Goal: Task Accomplishment & Management: Use online tool/utility

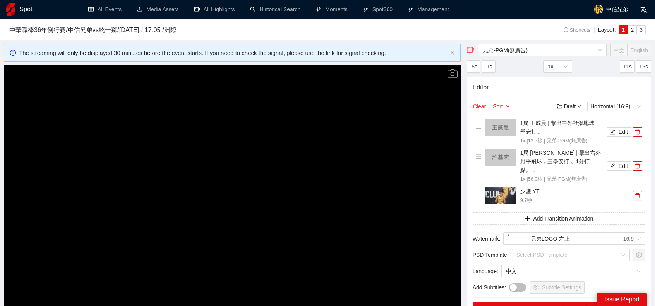
click at [476, 108] on button "Clear" at bounding box center [479, 106] width 14 height 9
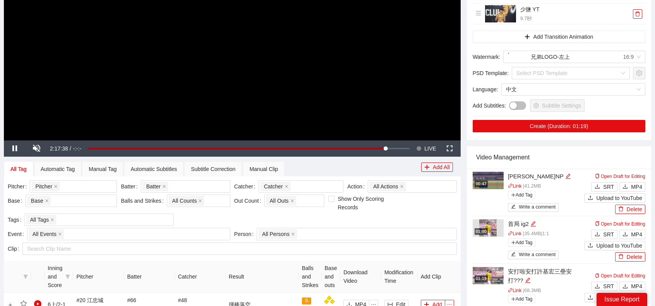
scroll to position [193, 0]
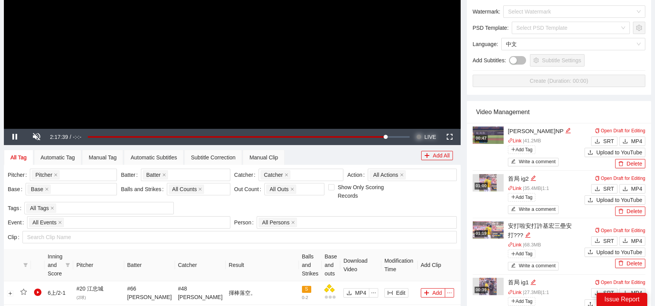
click at [427, 139] on span "LIVE" at bounding box center [430, 137] width 12 height 16
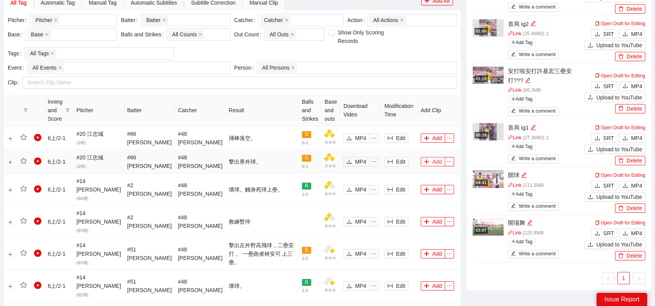
click at [430, 162] on button "Add" at bounding box center [433, 161] width 24 height 9
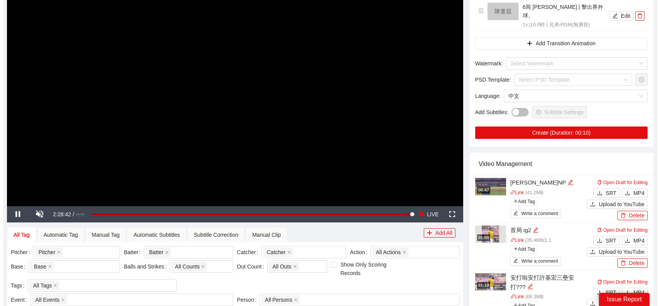
scroll to position [0, 0]
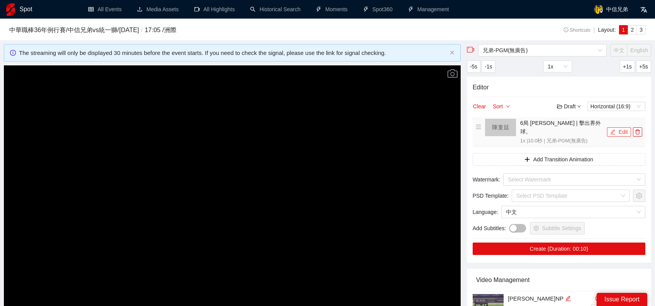
click at [616, 127] on button "Edit" at bounding box center [619, 131] width 24 height 9
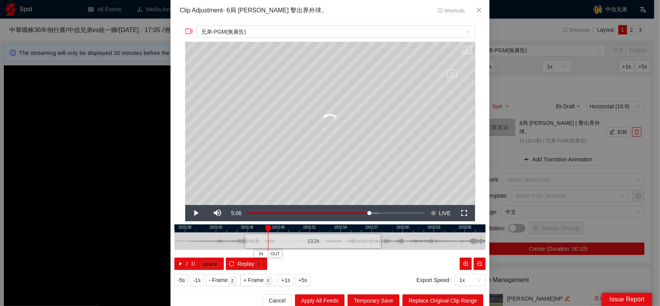
drag, startPoint x: 278, startPoint y: 243, endPoint x: 227, endPoint y: 241, distance: 50.3
click at [243, 242] on div at bounding box center [245, 241] width 5 height 17
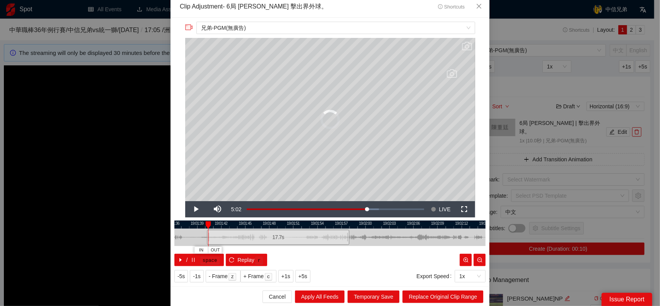
drag, startPoint x: 230, startPoint y: 239, endPoint x: 207, endPoint y: 240, distance: 22.5
click at [206, 239] on div at bounding box center [208, 237] width 5 height 17
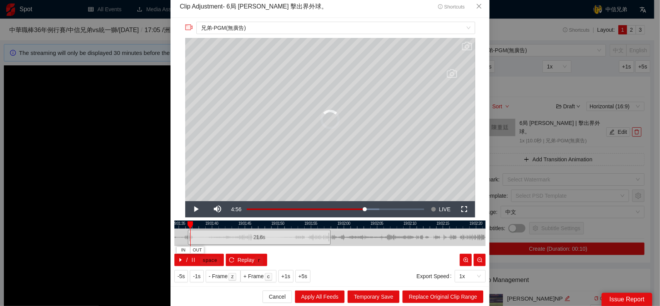
drag, startPoint x: 207, startPoint y: 236, endPoint x: 184, endPoint y: 236, distance: 23.2
click at [187, 236] on div at bounding box center [189, 237] width 5 height 17
drag, startPoint x: 195, startPoint y: 236, endPoint x: 187, endPoint y: 236, distance: 8.1
click at [190, 236] on div at bounding box center [192, 237] width 5 height 17
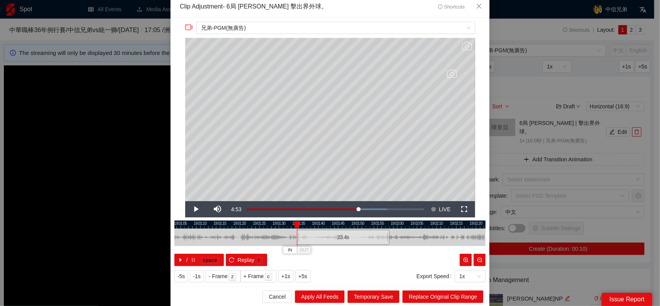
click at [407, 227] on div "19:01:00 19:01:05 19:01:10 19:01:15 19:01:20 19:01:25 19:01:30 19:01:35 19:01:4…" at bounding box center [329, 244] width 311 height 46
drag, startPoint x: 294, startPoint y: 237, endPoint x: 217, endPoint y: 235, distance: 76.2
click at [220, 235] on div at bounding box center [222, 237] width 5 height 17
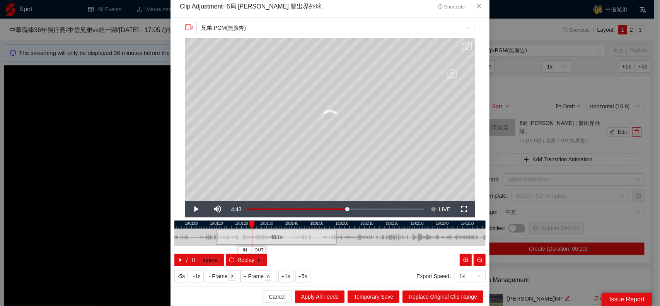
drag, startPoint x: 227, startPoint y: 237, endPoint x: 201, endPoint y: 236, distance: 25.5
click at [215, 237] on div at bounding box center [217, 237] width 5 height 17
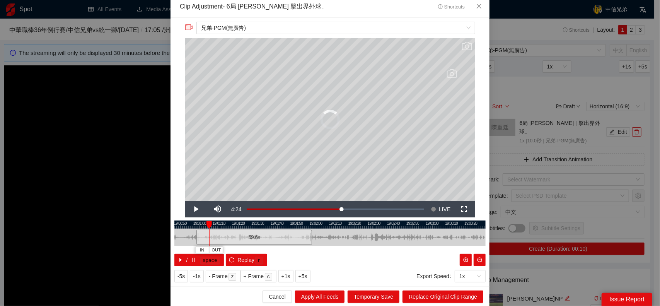
drag, startPoint x: 209, startPoint y: 236, endPoint x: 196, endPoint y: 237, distance: 12.8
click at [196, 237] on div at bounding box center [197, 237] width 5 height 17
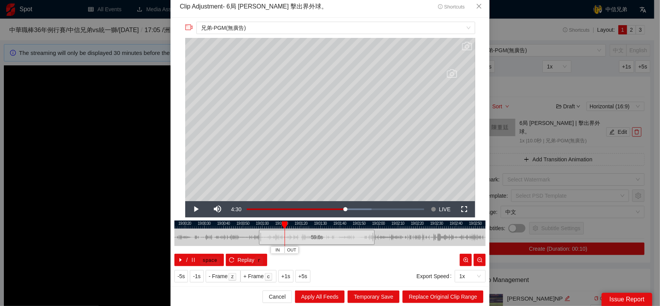
drag, startPoint x: 184, startPoint y: 234, endPoint x: 254, endPoint y: 234, distance: 70.4
click at [254, 234] on div at bounding box center [392, 237] width 311 height 17
drag, startPoint x: 263, startPoint y: 235, endPoint x: 254, endPoint y: 231, distance: 10.4
click at [255, 235] on div at bounding box center [257, 237] width 5 height 17
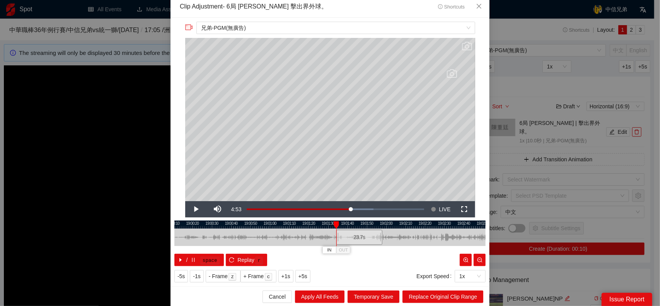
drag, startPoint x: 254, startPoint y: 231, endPoint x: 334, endPoint y: 233, distance: 80.5
click at [335, 233] on div at bounding box center [337, 237] width 5 height 17
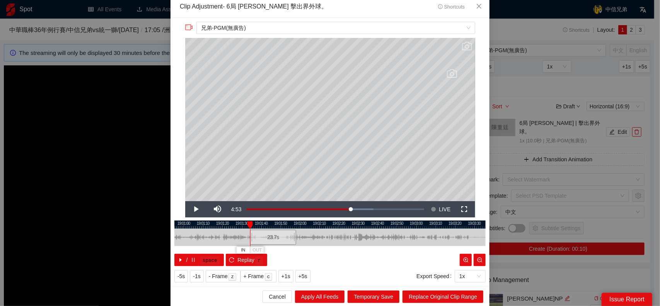
drag, startPoint x: 421, startPoint y: 236, endPoint x: 326, endPoint y: 245, distance: 95.6
click at [330, 245] on div at bounding box center [243, 237] width 311 height 17
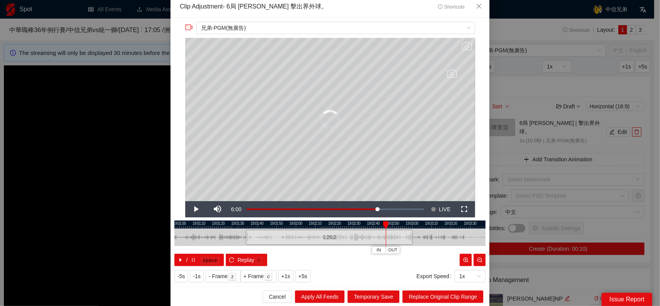
drag, startPoint x: 288, startPoint y: 236, endPoint x: 417, endPoint y: 230, distance: 128.9
click at [413, 230] on div at bounding box center [412, 237] width 5 height 17
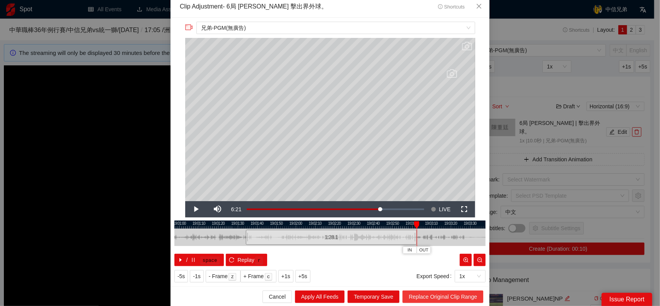
click at [443, 296] on span "Replace Original Clip Range" at bounding box center [443, 296] width 68 height 9
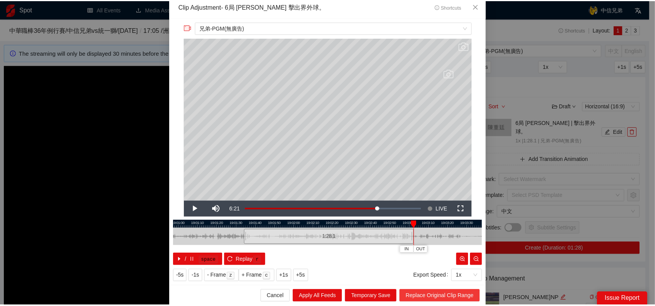
scroll to position [0, 0]
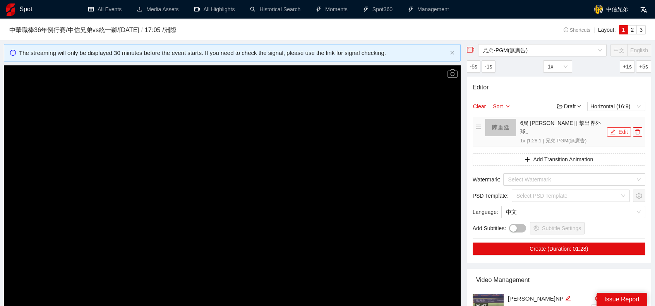
click at [617, 128] on button "Edit" at bounding box center [619, 131] width 24 height 9
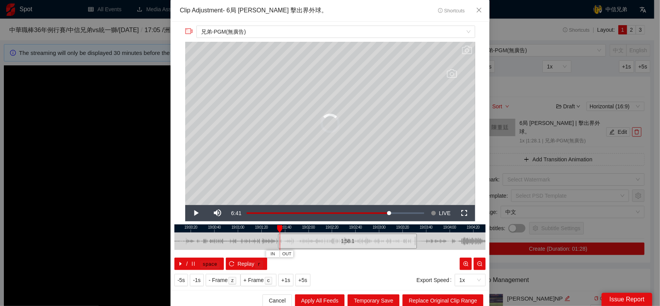
drag, startPoint x: 380, startPoint y: 239, endPoint x: 416, endPoint y: 238, distance: 36.0
click at [416, 238] on div at bounding box center [416, 241] width 5 height 17
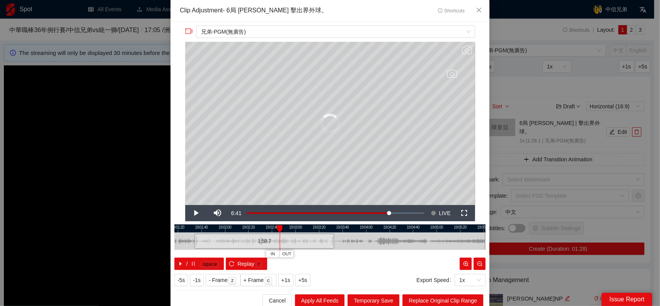
drag, startPoint x: 452, startPoint y: 238, endPoint x: 349, endPoint y: 238, distance: 102.9
click at [349, 238] on div at bounding box center [246, 241] width 311 height 17
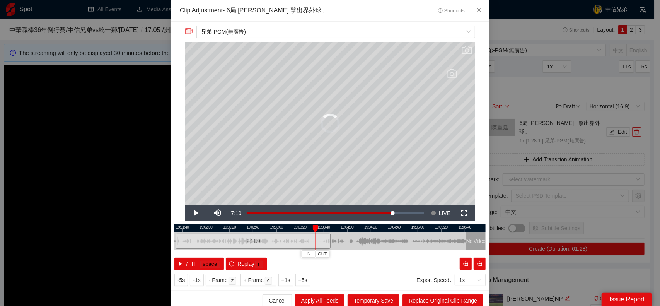
drag, startPoint x: 311, startPoint y: 239, endPoint x: 327, endPoint y: 239, distance: 15.5
click at [328, 239] on div at bounding box center [330, 241] width 5 height 17
click at [430, 298] on span "Replace Original Clip Range" at bounding box center [443, 300] width 68 height 9
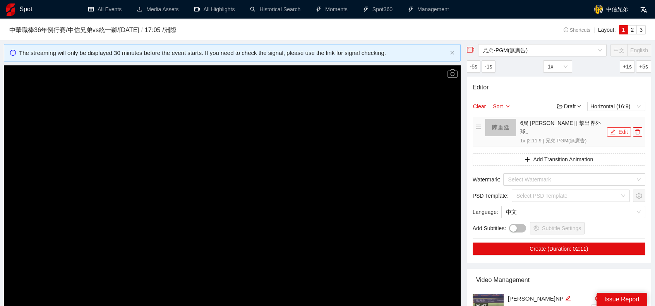
click at [617, 127] on button "Edit" at bounding box center [619, 131] width 24 height 9
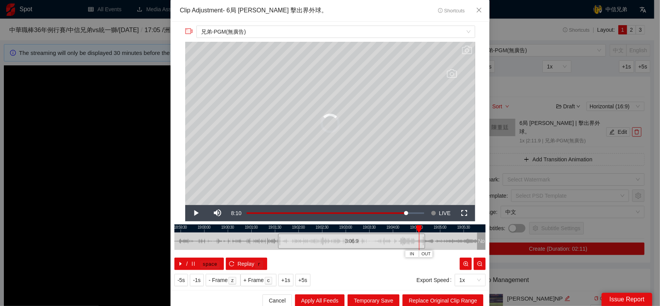
drag, startPoint x: 378, startPoint y: 242, endPoint x: 421, endPoint y: 241, distance: 43.3
click at [422, 241] on div at bounding box center [424, 241] width 5 height 17
click at [438, 302] on span "Replace Original Clip Range" at bounding box center [443, 300] width 68 height 9
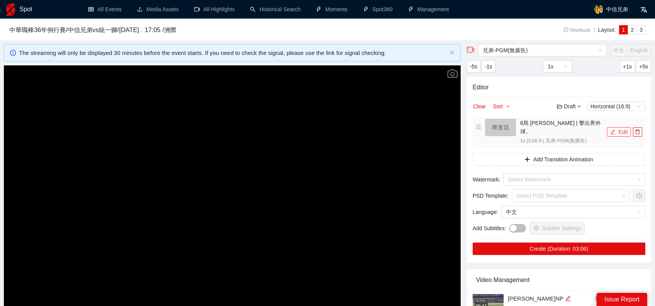
click at [614, 129] on icon "edit" at bounding box center [612, 131] width 5 height 5
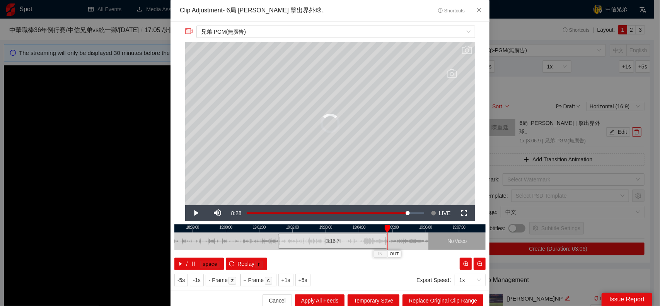
drag, startPoint x: 378, startPoint y: 242, endPoint x: 384, endPoint y: 241, distance: 5.4
click at [384, 241] on div at bounding box center [386, 241] width 5 height 17
click at [186, 213] on span "Video Player" at bounding box center [196, 213] width 22 height 0
click at [383, 238] on div "18:58:00 18:59:00 19:00:00 19:01:00 19:02:00 19:03:00 19:04:00 19:05:00 19:06:0…" at bounding box center [329, 247] width 311 height 46
click at [428, 298] on span "Replace Original Clip Range" at bounding box center [443, 300] width 68 height 9
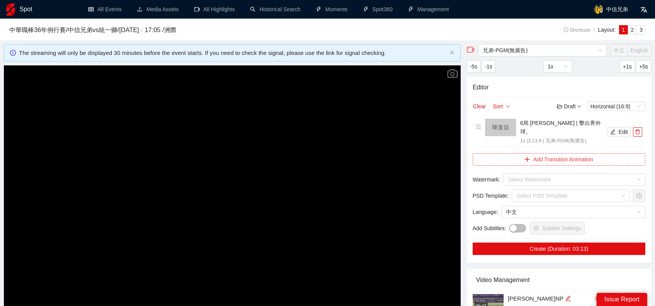
click at [556, 153] on button "Add Transition Animation" at bounding box center [558, 159] width 173 height 12
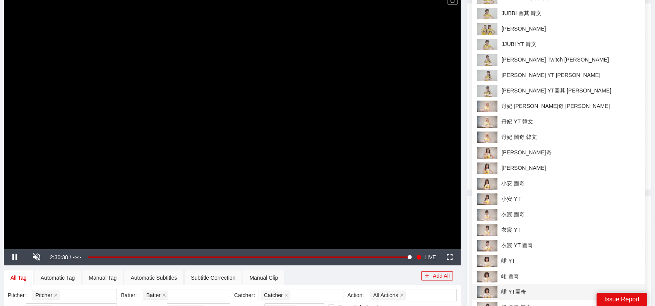
scroll to position [193, 0]
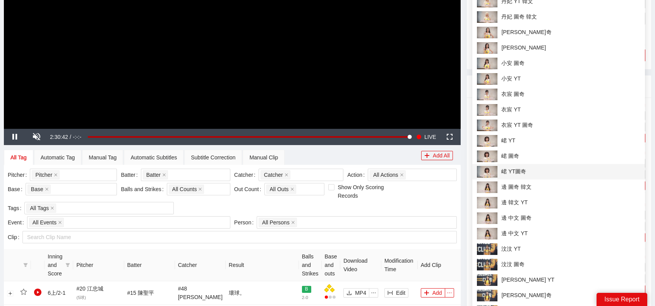
click at [527, 171] on span "峮 YT圖奇" at bounding box center [558, 172] width 163 height 12
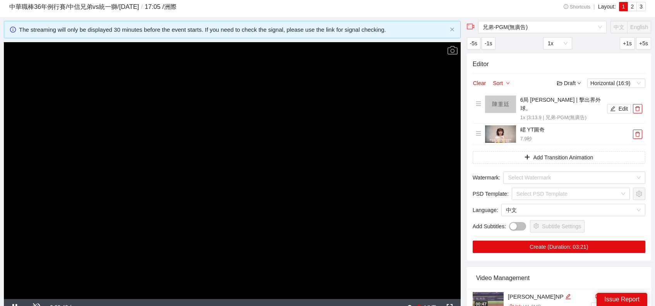
scroll to position [0, 0]
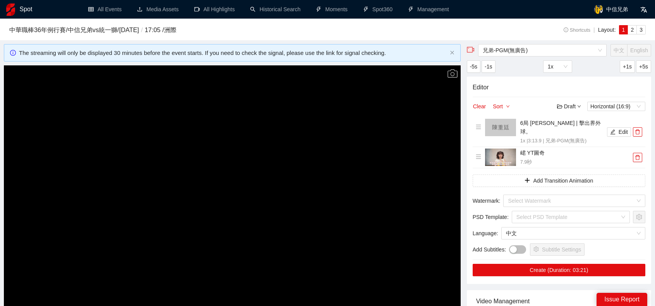
click at [556, 185] on div "Editor Clear Sort Draft Horizontal (16:9) 6局 陳重廷 | 擊出界外球。 1x | 3:13.9 | 兄弟-PGM(…" at bounding box center [559, 180] width 184 height 207
click at [555, 195] on input "search" at bounding box center [571, 201] width 127 height 12
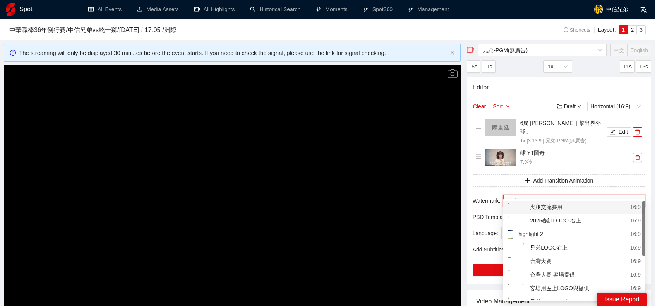
click at [576, 195] on input "search" at bounding box center [571, 201] width 127 height 12
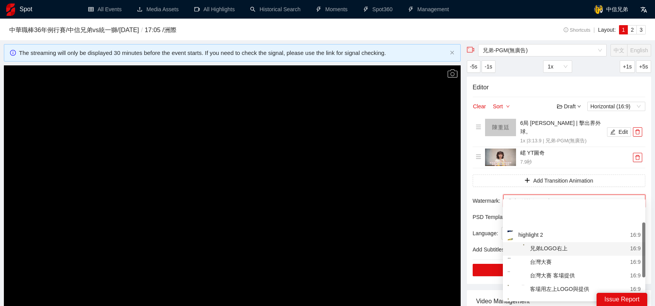
scroll to position [39, 0]
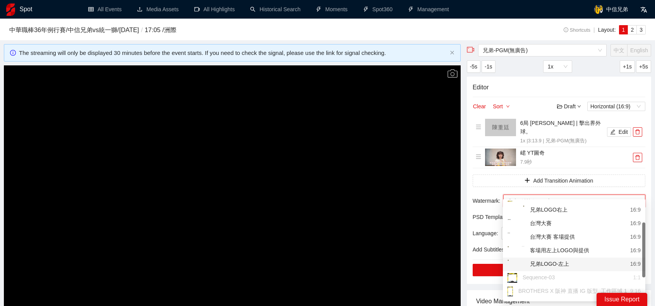
click at [564, 265] on div "兄弟LOGO-左上" at bounding box center [538, 265] width 62 height 10
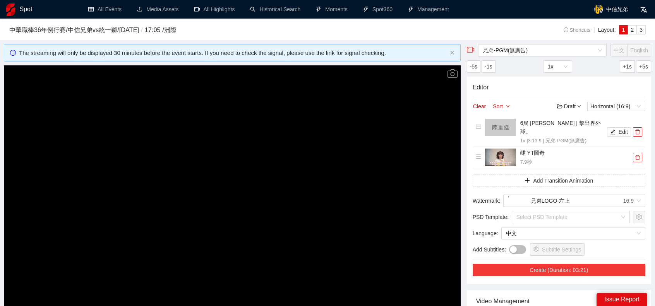
click at [552, 264] on button "Create (Duration: 03:21)" at bounding box center [558, 270] width 173 height 12
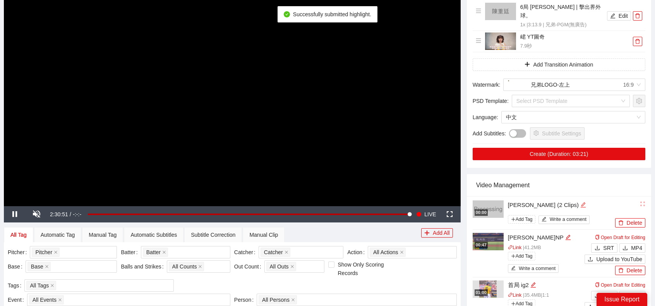
click at [580, 202] on icon "edit" at bounding box center [583, 205] width 6 height 6
type textarea "*"
type textarea "**"
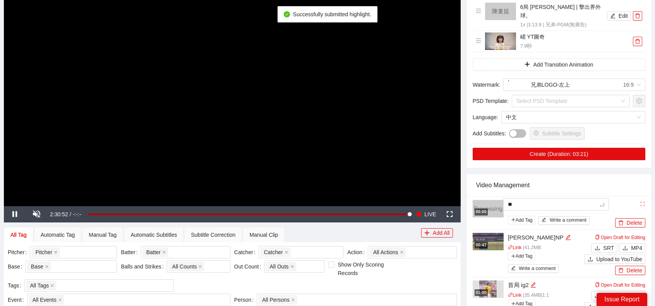
type textarea "*"
type textarea "**"
type textarea "***"
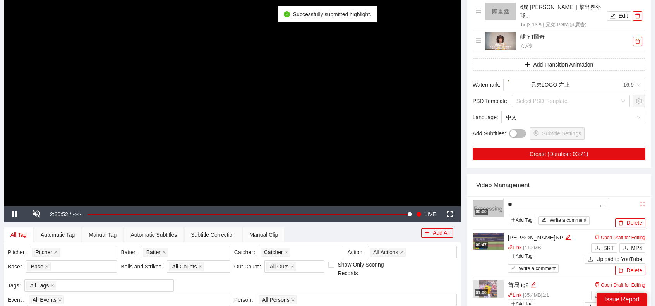
type textarea "***"
type textarea "**"
type textarea "***"
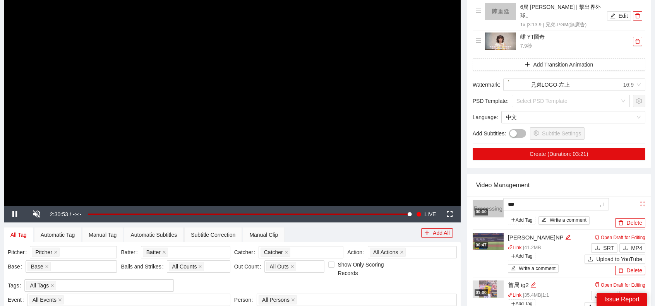
type textarea "****"
type textarea "*****"
type textarea "***"
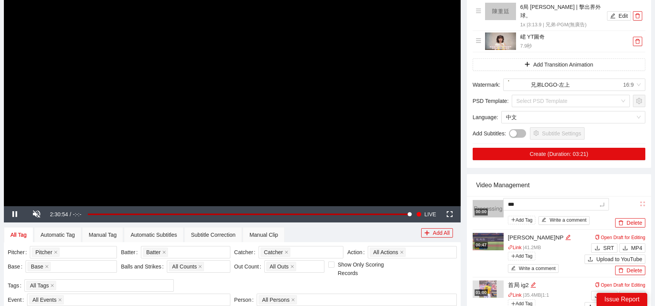
type textarea "****"
type textarea "*****"
type textarea "****"
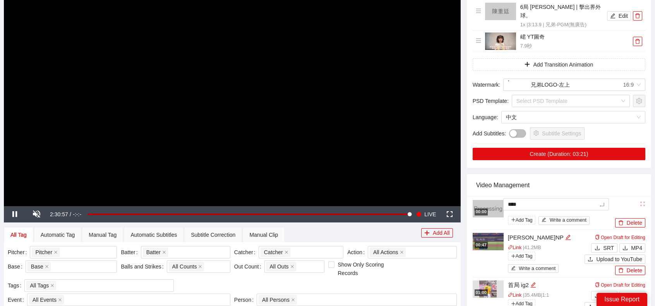
type textarea "****"
click at [576, 174] on div "Video Management" at bounding box center [559, 185] width 166 height 22
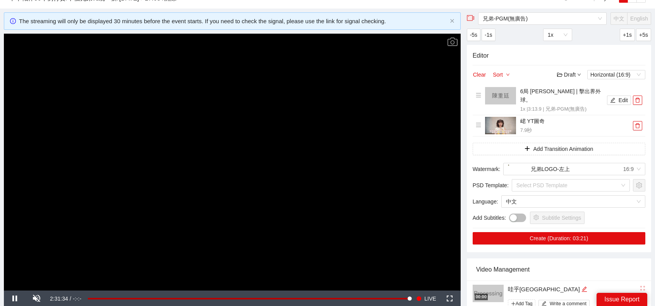
scroll to position [39, 0]
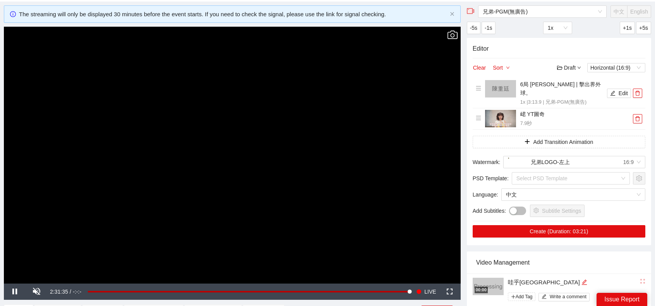
click at [453, 31] on icon "Video Player" at bounding box center [452, 35] width 10 height 9
click at [454, 36] on icon "Video Player" at bounding box center [452, 35] width 10 height 10
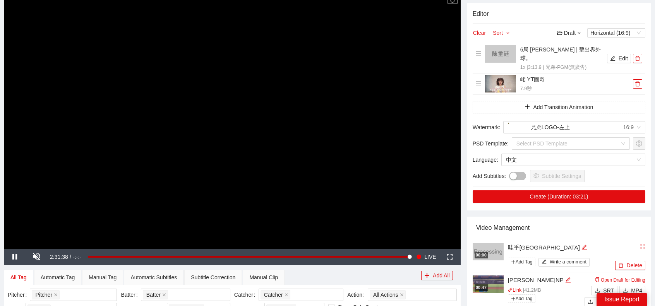
scroll to position [77, 0]
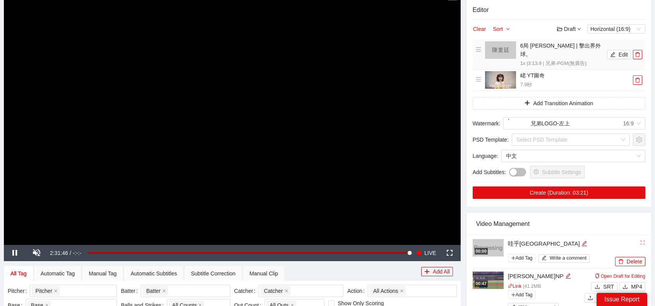
click at [505, 48] on img at bounding box center [500, 49] width 31 height 17
click at [609, 50] on button "Edit" at bounding box center [619, 54] width 24 height 9
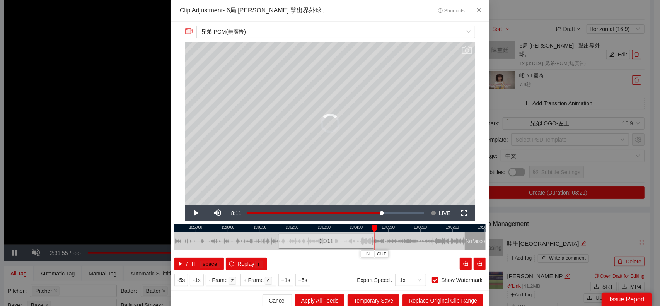
drag, startPoint x: 378, startPoint y: 238, endPoint x: 370, endPoint y: 238, distance: 7.4
click at [371, 238] on div at bounding box center [373, 241] width 5 height 17
click at [193, 213] on span "Video Player" at bounding box center [196, 213] width 22 height 0
click at [476, 7] on icon "close" at bounding box center [479, 10] width 6 height 6
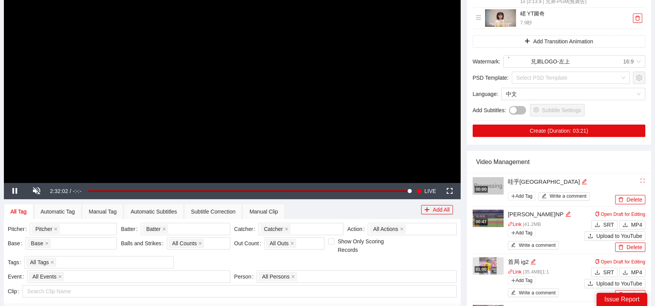
scroll to position [193, 0]
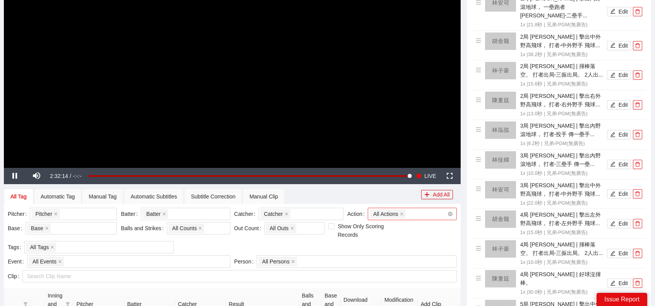
scroll to position [193, 0]
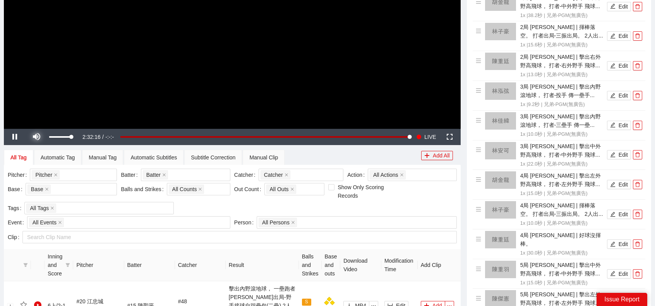
click at [32, 137] on span "Video Player" at bounding box center [37, 137] width 22 height 0
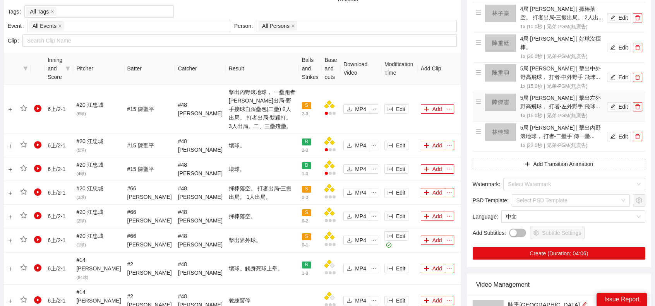
scroll to position [464, 0]
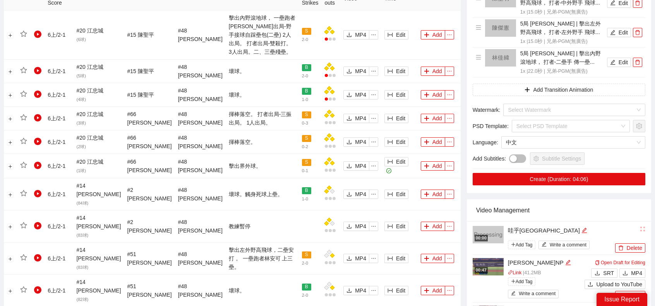
click at [489, 226] on img at bounding box center [487, 234] width 31 height 17
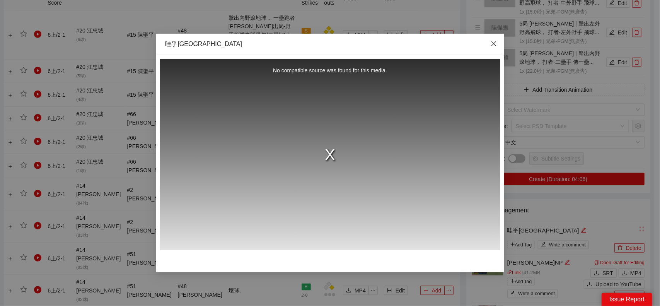
click at [496, 46] on icon "close" at bounding box center [494, 44] width 6 height 6
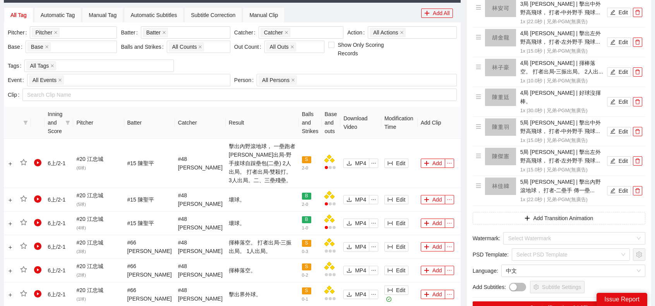
scroll to position [529, 0]
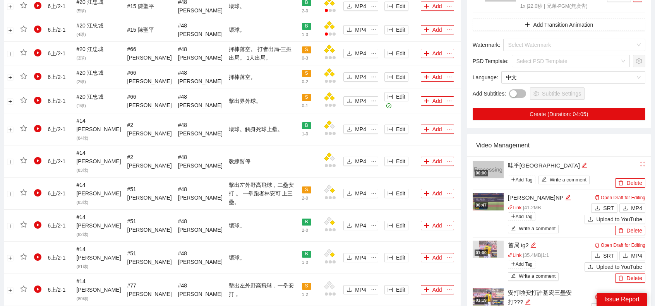
click at [484, 170] on div "00:00" at bounding box center [480, 173] width 13 height 7
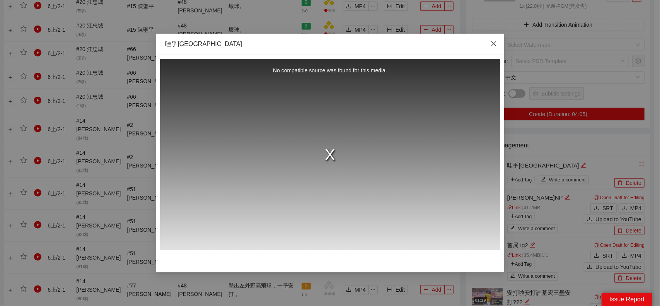
click at [494, 46] on icon "close" at bounding box center [494, 44] width 6 height 6
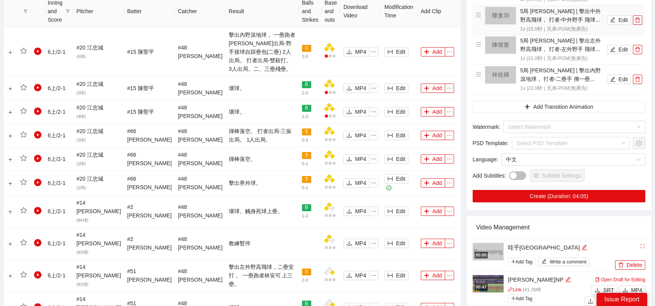
scroll to position [464, 0]
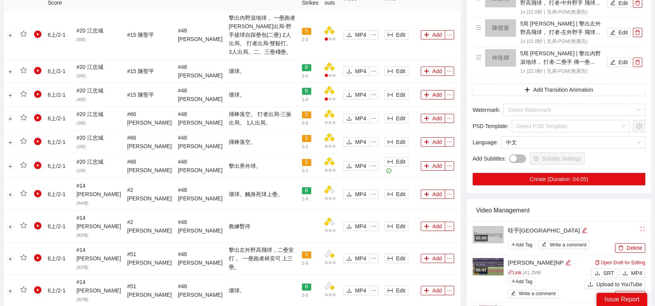
click at [486, 226] on img at bounding box center [487, 234] width 31 height 17
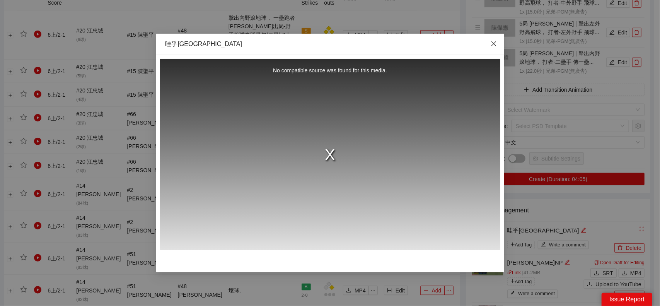
click at [498, 46] on span "Close" at bounding box center [494, 44] width 21 height 21
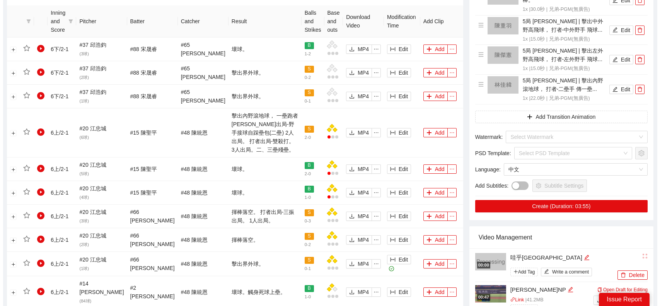
scroll to position [503, 0]
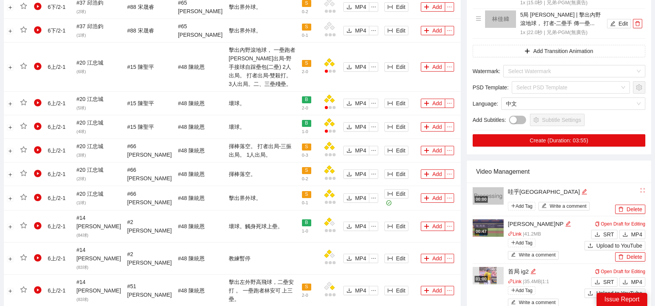
click at [487, 196] on div "00:00" at bounding box center [480, 199] width 13 height 7
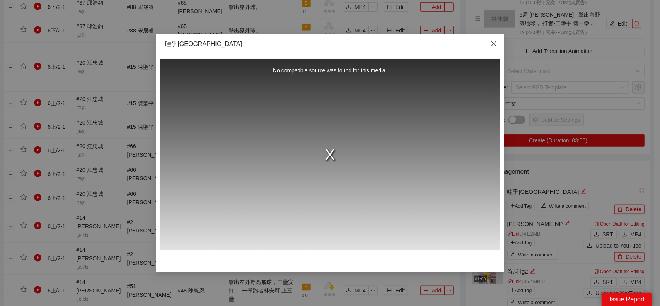
click at [495, 43] on icon "close" at bounding box center [493, 43] width 5 height 5
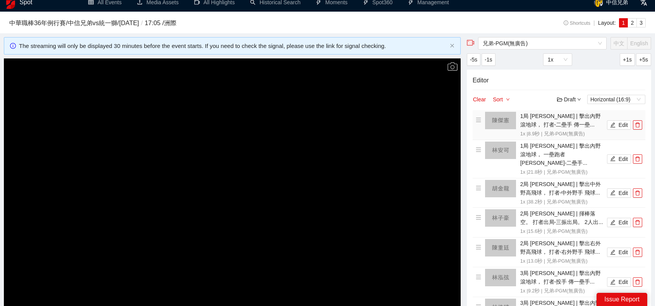
scroll to position [0, 0]
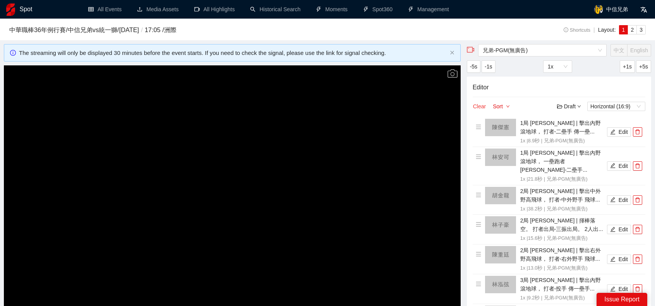
click at [479, 103] on button "Clear" at bounding box center [479, 106] width 14 height 9
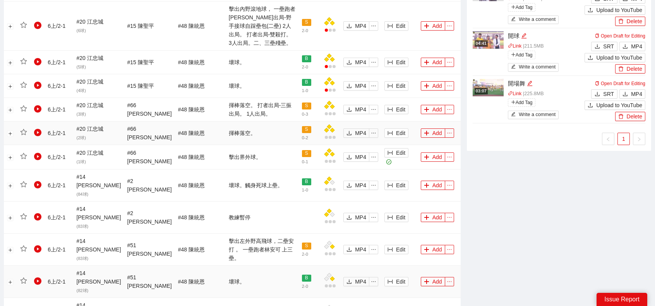
scroll to position [580, 0]
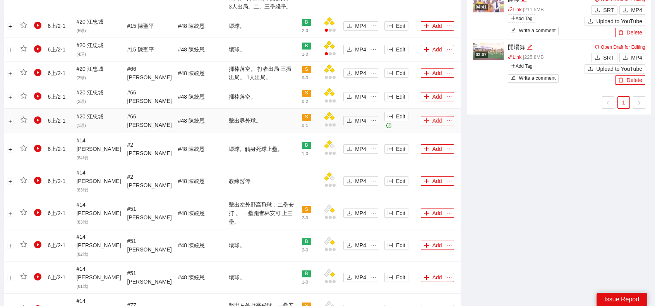
click at [429, 116] on button "Add" at bounding box center [433, 120] width 24 height 9
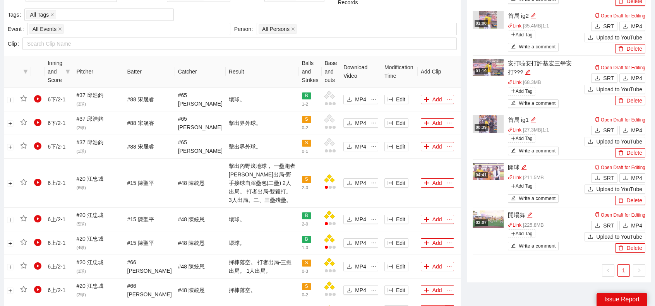
scroll to position [116, 0]
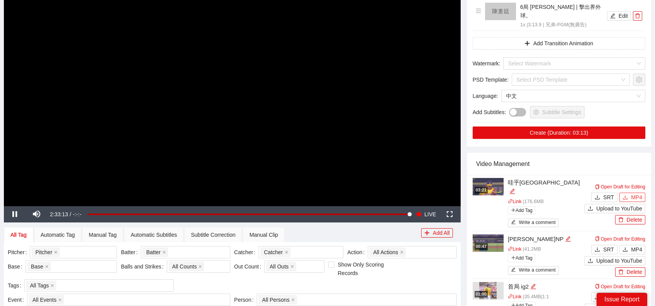
click at [639, 193] on span "MP4" at bounding box center [636, 197] width 11 height 9
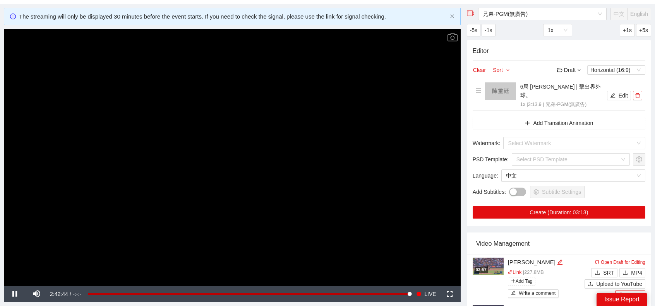
scroll to position [77, 0]
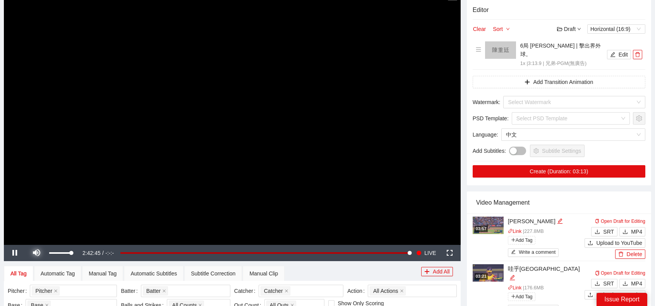
click at [33, 253] on span "Video Player" at bounding box center [37, 253] width 22 height 0
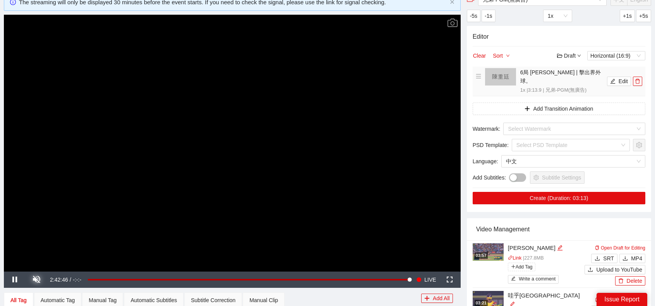
scroll to position [39, 0]
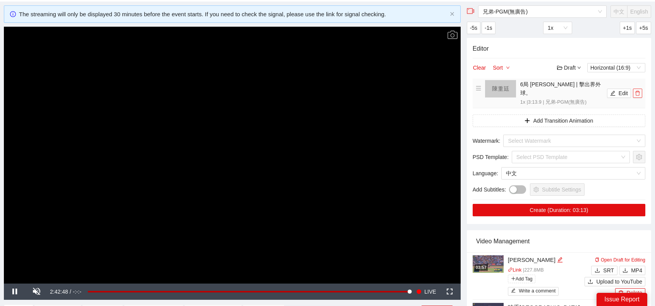
click at [637, 92] on button "button" at bounding box center [637, 93] width 9 height 9
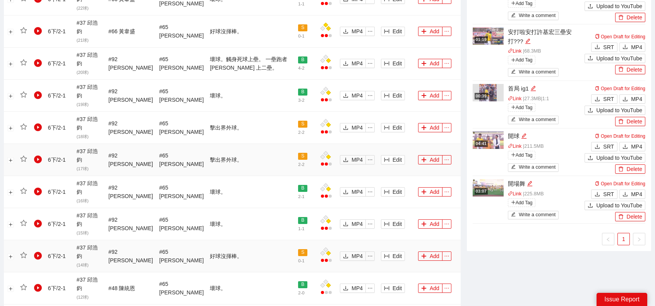
scroll to position [542, 0]
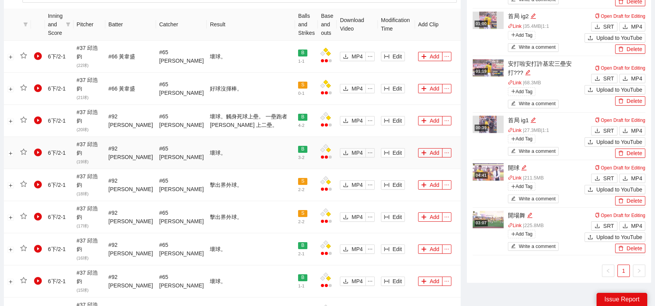
scroll to position [426, 0]
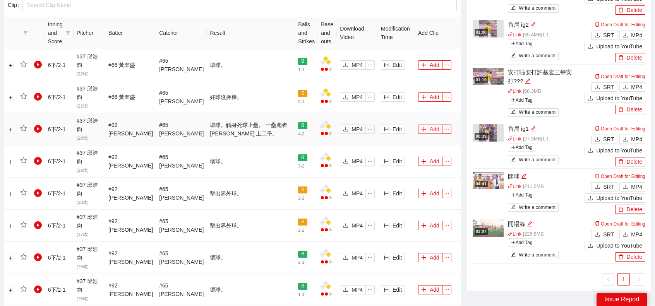
click at [424, 125] on button "Add" at bounding box center [430, 129] width 24 height 9
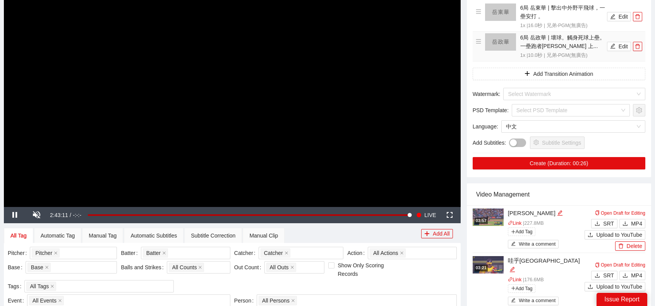
scroll to position [77, 0]
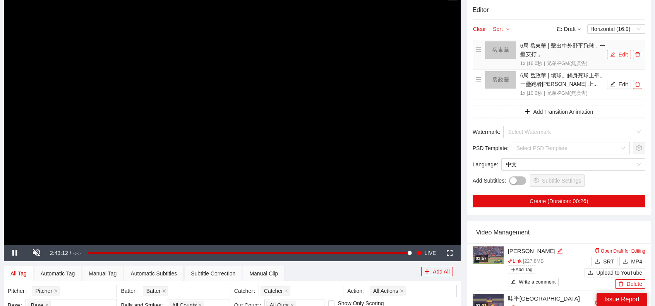
click at [616, 55] on button "Edit" at bounding box center [619, 54] width 24 height 9
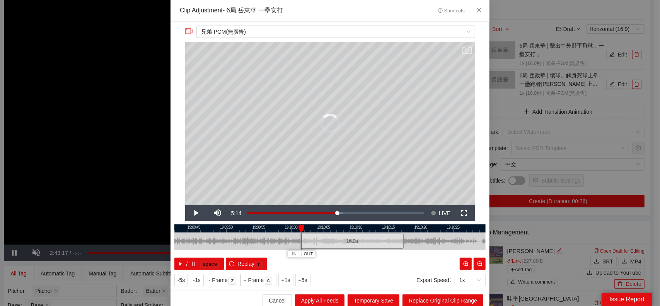
drag, startPoint x: 313, startPoint y: 242, endPoint x: 335, endPoint y: 243, distance: 22.1
click at [335, 243] on div "16.0 s" at bounding box center [352, 241] width 104 height 15
drag, startPoint x: 398, startPoint y: 243, endPoint x: 374, endPoint y: 240, distance: 24.5
click at [376, 240] on div at bounding box center [378, 241] width 5 height 17
drag, startPoint x: 421, startPoint y: 297, endPoint x: 425, endPoint y: 296, distance: 4.0
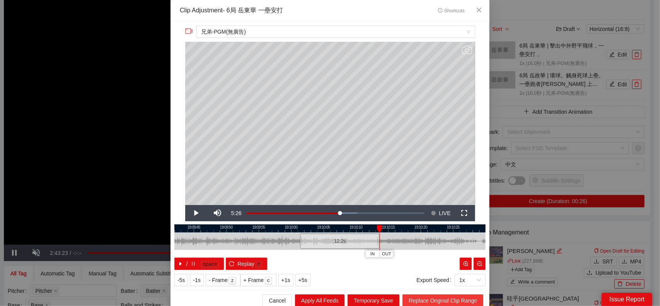
click at [421, 297] on span "Replace Original Clip Range" at bounding box center [443, 300] width 68 height 9
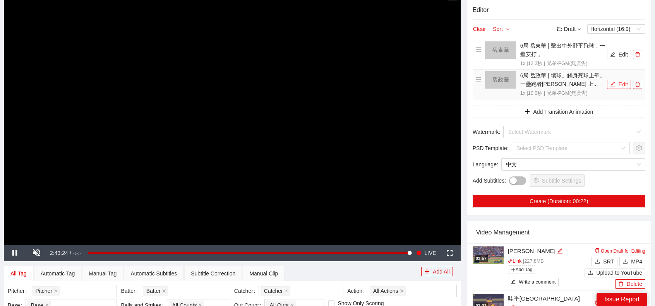
click at [621, 80] on button "Edit" at bounding box center [619, 84] width 24 height 9
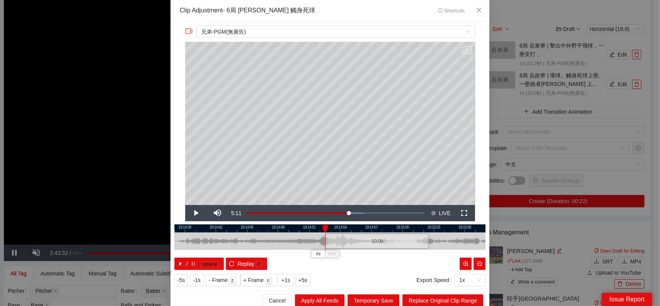
drag, startPoint x: 316, startPoint y: 244, endPoint x: 363, endPoint y: 246, distance: 47.2
click at [363, 246] on div "10.0 s" at bounding box center [377, 241] width 104 height 15
drag, startPoint x: 425, startPoint y: 239, endPoint x: 390, endPoint y: 240, distance: 34.9
click at [391, 240] on div at bounding box center [393, 241] width 5 height 17
click at [444, 302] on span "Replace Original Clip Range" at bounding box center [443, 300] width 68 height 9
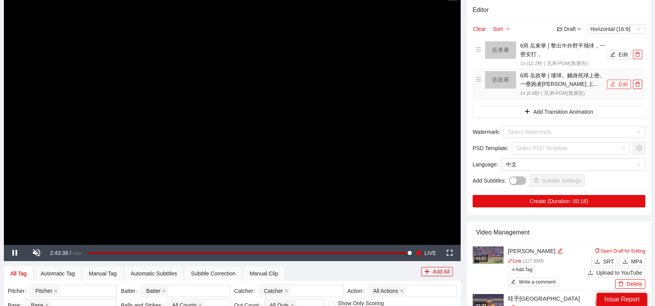
click at [614, 81] on button "Edit" at bounding box center [619, 84] width 24 height 9
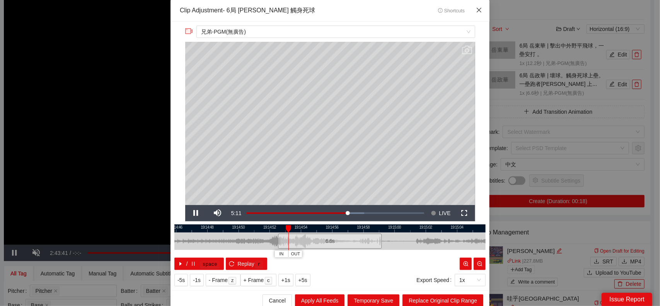
click at [479, 10] on icon "close" at bounding box center [479, 10] width 6 height 6
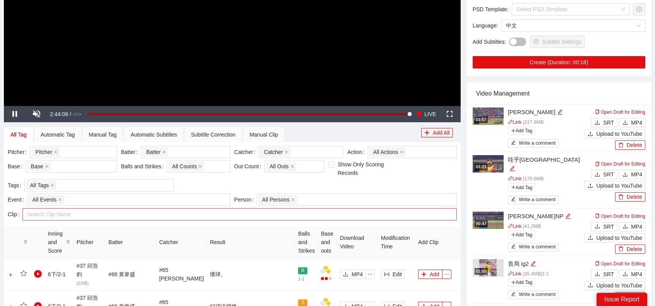
scroll to position [271, 0]
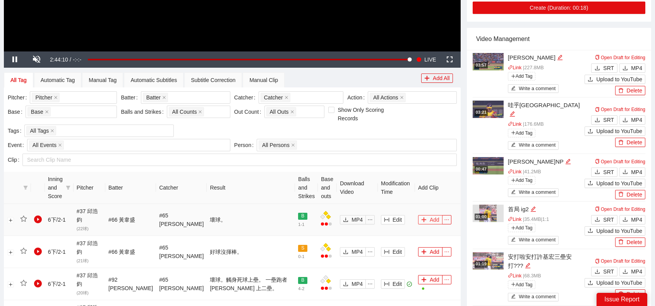
click at [428, 216] on button "Add" at bounding box center [430, 219] width 24 height 9
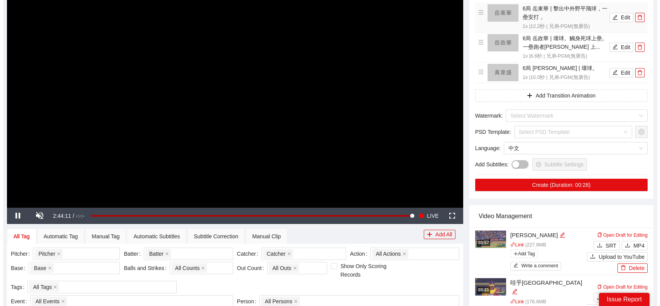
scroll to position [39, 0]
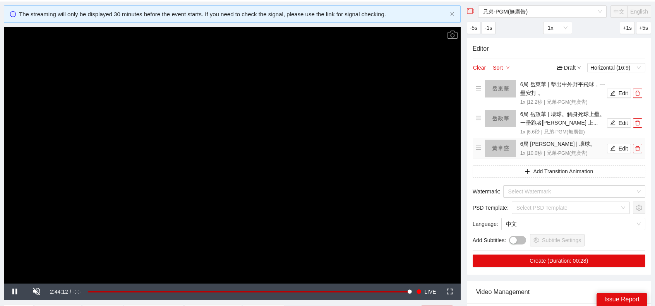
click at [616, 153] on li "6局 [PERSON_NAME] | 壞球。 1x | 10.0 秒 | 兄弟-PGM(無廣告) Edit" at bounding box center [558, 149] width 166 height 18
click at [615, 148] on icon "edit" at bounding box center [612, 147] width 5 height 5
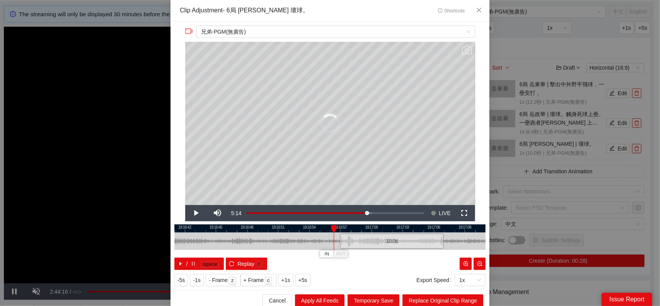
drag, startPoint x: 326, startPoint y: 244, endPoint x: 438, endPoint y: 245, distance: 112.2
click at [438, 246] on div "10.0 s" at bounding box center [392, 241] width 104 height 15
drag, startPoint x: 363, startPoint y: 245, endPoint x: 325, endPoint y: 239, distance: 38.7
click at [262, 243] on div at bounding box center [281, 241] width 311 height 17
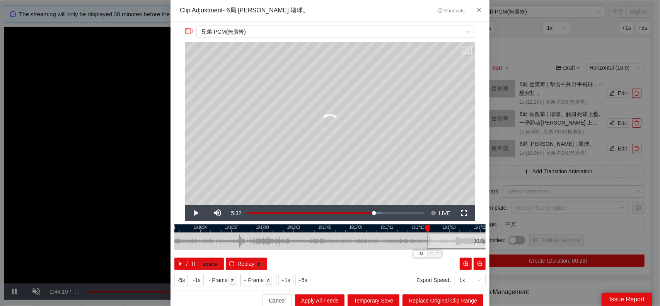
drag, startPoint x: 328, startPoint y: 239, endPoint x: 475, endPoint y: 244, distance: 147.1
click at [475, 244] on div "10.0 s" at bounding box center [480, 241] width 104 height 15
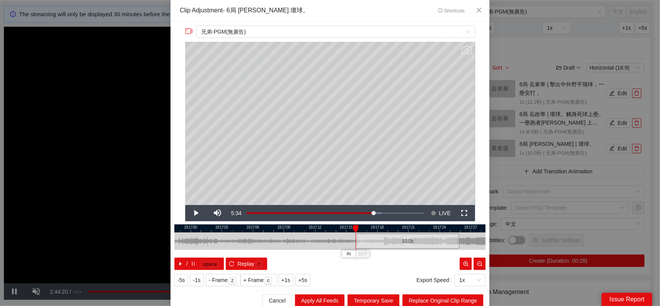
drag, startPoint x: 387, startPoint y: 243, endPoint x: 180, endPoint y: 237, distance: 207.5
click at [166, 241] on div "**********" at bounding box center [330, 153] width 660 height 306
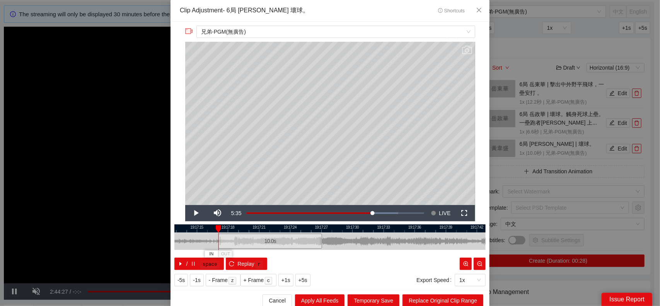
drag, startPoint x: 260, startPoint y: 240, endPoint x: 272, endPoint y: 240, distance: 12.0
click at [272, 240] on div "10.0 s" at bounding box center [271, 241] width 104 height 15
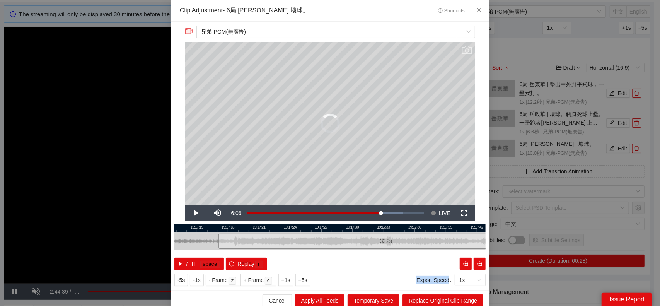
drag, startPoint x: 319, startPoint y: 239, endPoint x: 554, endPoint y: 228, distance: 235.1
click at [553, 228] on div "**********" at bounding box center [330, 153] width 660 height 306
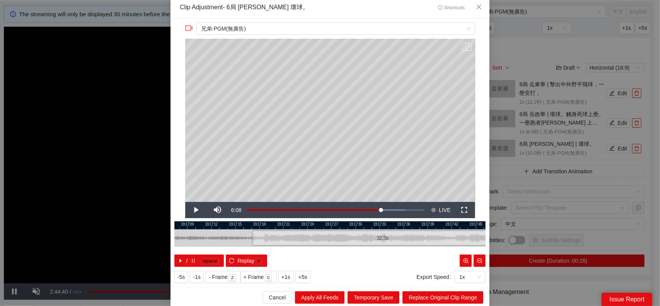
scroll to position [4, 0]
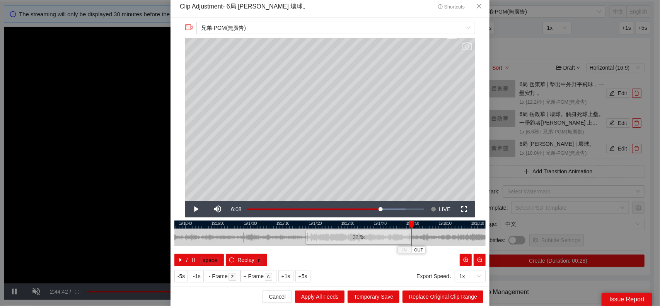
drag, startPoint x: 444, startPoint y: 238, endPoint x: 395, endPoint y: 238, distance: 49.5
click at [395, 238] on div at bounding box center [316, 237] width 311 height 17
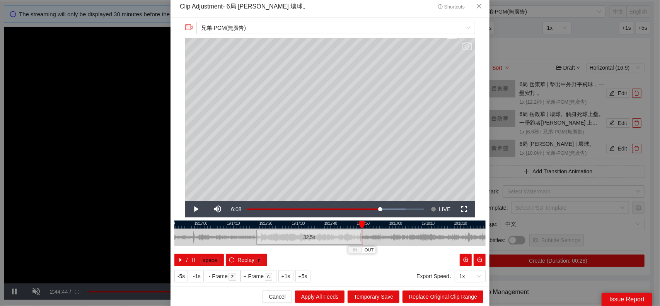
click at [362, 236] on div at bounding box center [362, 237] width 0 height 17
drag, startPoint x: 357, startPoint y: 236, endPoint x: 432, endPoint y: 232, distance: 74.8
click at [433, 232] on div at bounding box center [435, 237] width 5 height 17
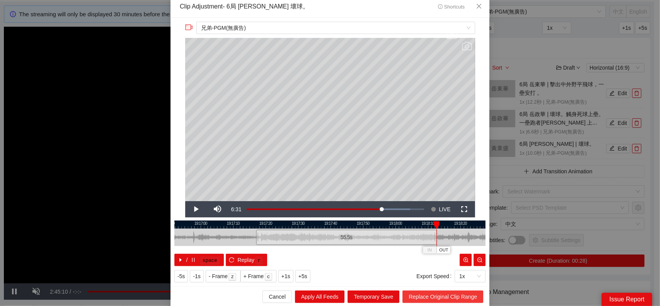
click at [437, 298] on span "Replace Original Clip Range" at bounding box center [443, 296] width 68 height 9
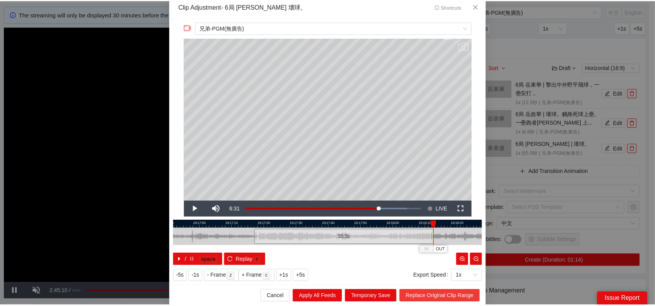
scroll to position [0, 0]
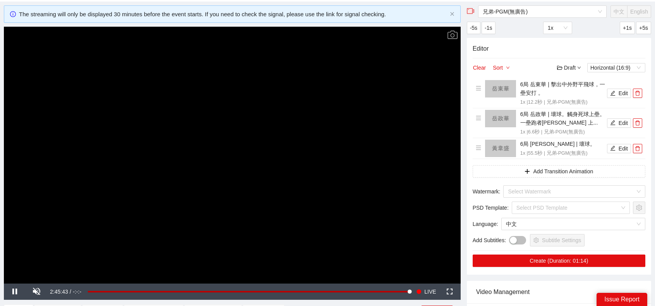
click at [347, 166] on video "Video Player" at bounding box center [232, 155] width 457 height 257
click at [328, 167] on video "Video Player" at bounding box center [232, 155] width 457 height 257
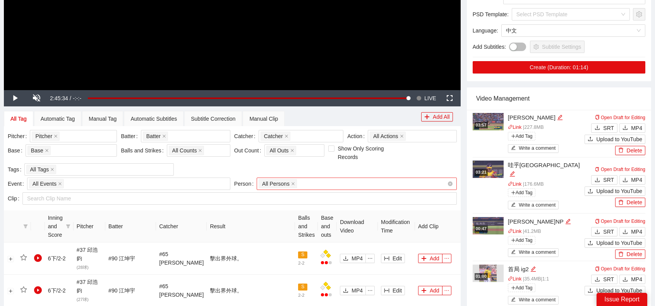
scroll to position [348, 0]
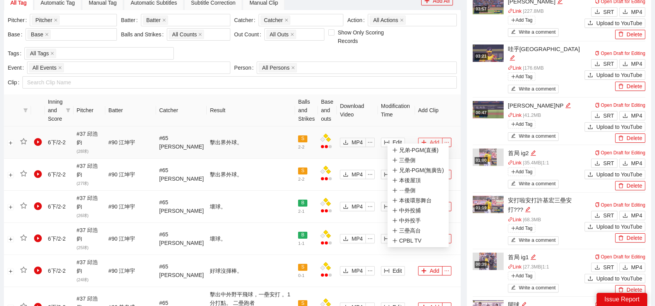
click at [437, 138] on button "Add" at bounding box center [430, 142] width 24 height 9
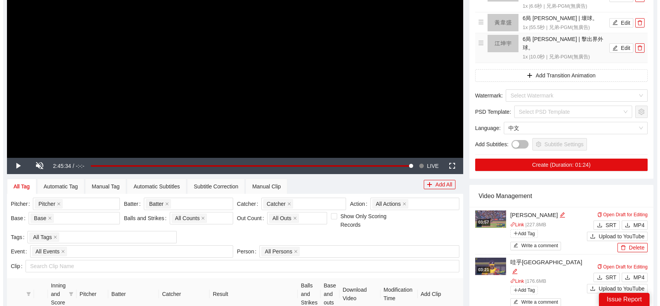
scroll to position [77, 0]
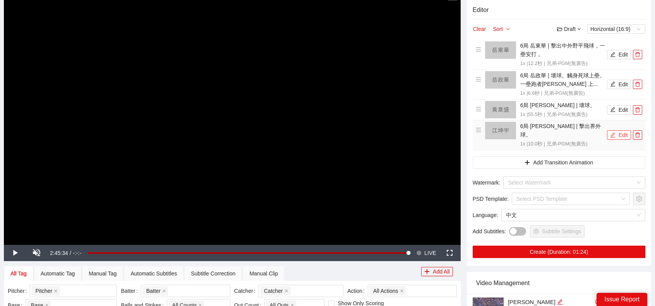
click at [619, 134] on button "Edit" at bounding box center [619, 134] width 24 height 9
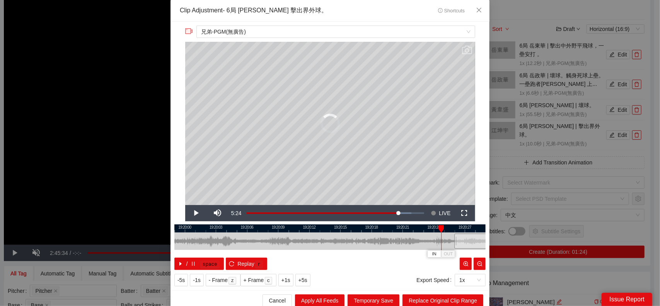
drag, startPoint x: 313, startPoint y: 246, endPoint x: 490, endPoint y: 246, distance: 177.2
click at [490, 246] on div "**********" at bounding box center [330, 153] width 660 height 306
drag, startPoint x: 408, startPoint y: 241, endPoint x: 198, endPoint y: 235, distance: 210.2
click at [200, 236] on div at bounding box center [300, 241] width 311 height 17
drag, startPoint x: 271, startPoint y: 239, endPoint x: 316, endPoint y: 243, distance: 45.8
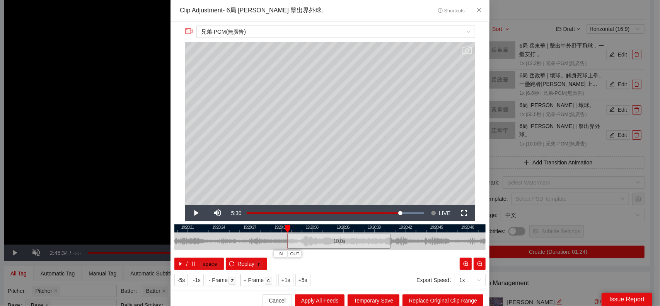
click at [316, 243] on div "10.0 s" at bounding box center [339, 241] width 104 height 15
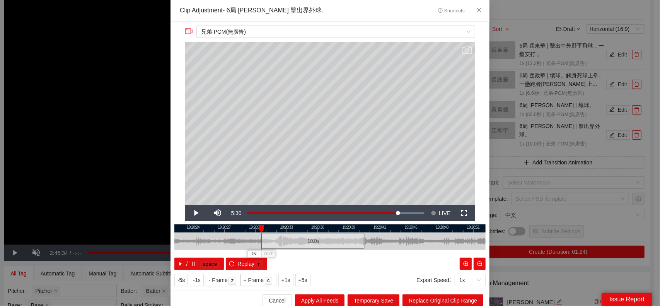
drag, startPoint x: 419, startPoint y: 247, endPoint x: 340, endPoint y: 244, distance: 79.7
click at [344, 245] on div at bounding box center [304, 241] width 311 height 17
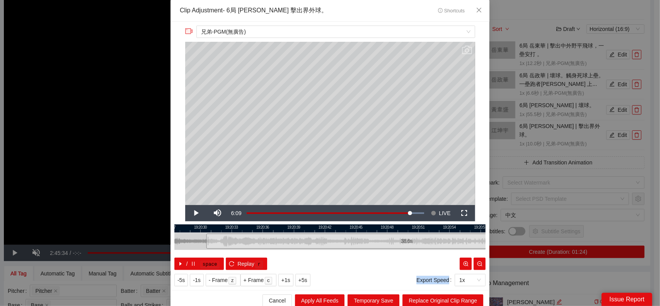
drag, startPoint x: 308, startPoint y: 240, endPoint x: 605, endPoint y: 231, distance: 297.3
click at [605, 231] on div "**********" at bounding box center [330, 153] width 660 height 306
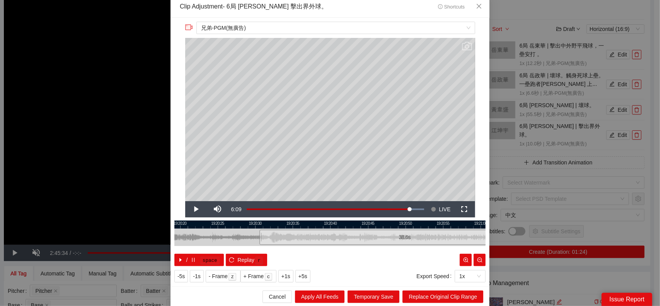
scroll to position [4, 0]
drag, startPoint x: 265, startPoint y: 238, endPoint x: 198, endPoint y: 235, distance: 67.4
click at [196, 238] on div at bounding box center [242, 237] width 311 height 17
drag, startPoint x: 389, startPoint y: 236, endPoint x: 407, endPoint y: 237, distance: 18.2
click at [397, 234] on div at bounding box center [397, 237] width 5 height 17
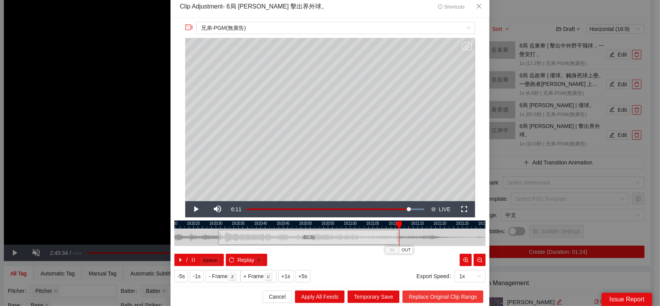
click at [440, 294] on span "Replace Original Clip Range" at bounding box center [443, 296] width 68 height 9
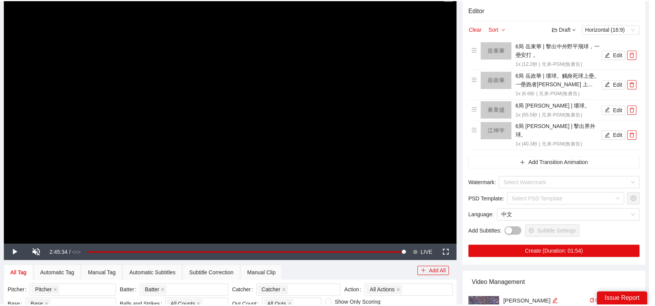
scroll to position [0, 0]
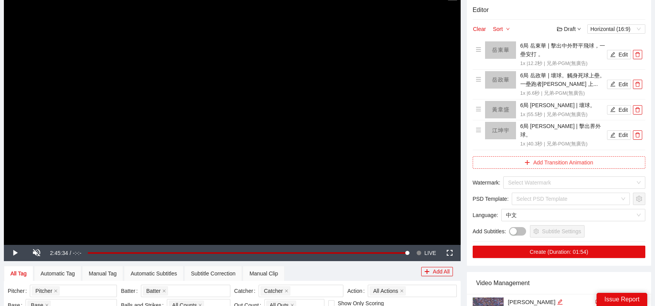
click at [578, 156] on button "Add Transition Animation" at bounding box center [558, 162] width 173 height 12
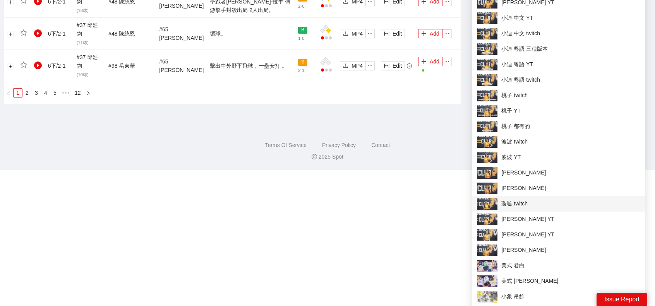
scroll to position [1083, 0]
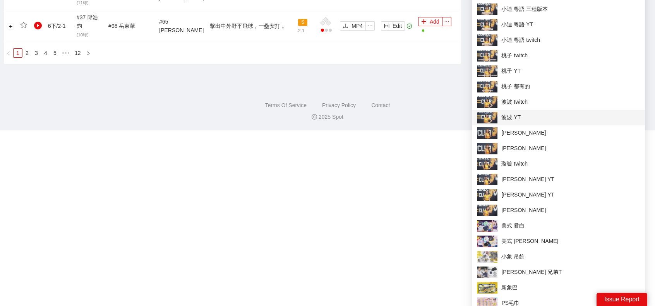
click at [537, 115] on span "波波 YT" at bounding box center [558, 118] width 163 height 12
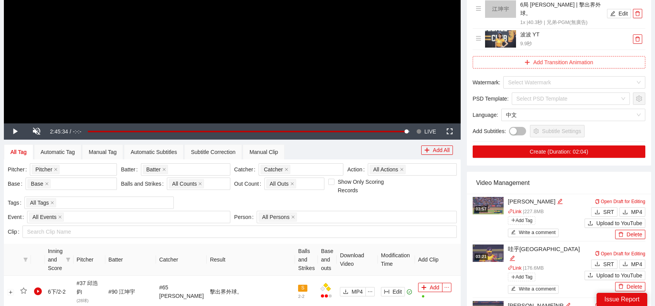
scroll to position [154, 0]
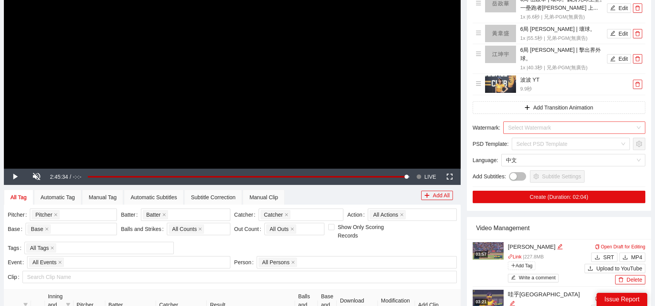
click at [573, 122] on input "search" at bounding box center [571, 128] width 127 height 12
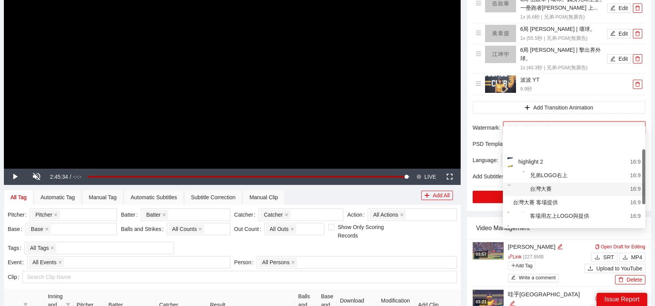
scroll to position [39, 0]
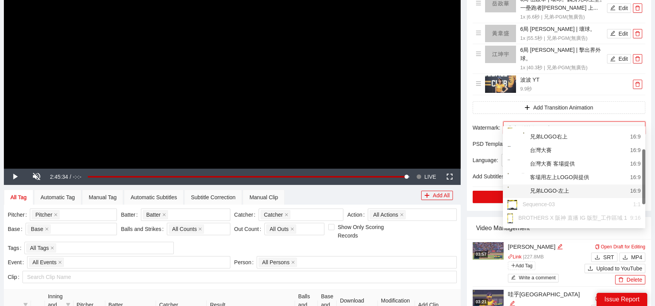
click at [559, 190] on div "兄弟LOGO-左上" at bounding box center [538, 191] width 62 height 10
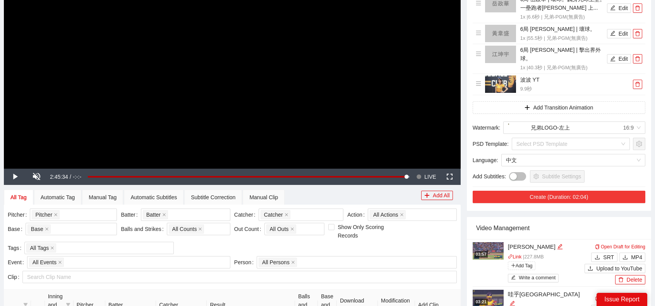
click at [551, 193] on button "Create (Duration: 02:04)" at bounding box center [558, 197] width 173 height 12
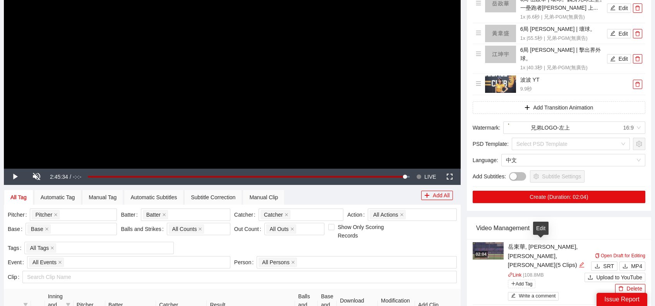
click at [579, 262] on icon "edit" at bounding box center [581, 264] width 5 height 5
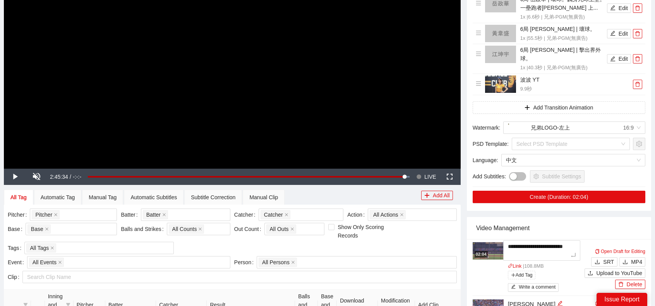
type textarea "*"
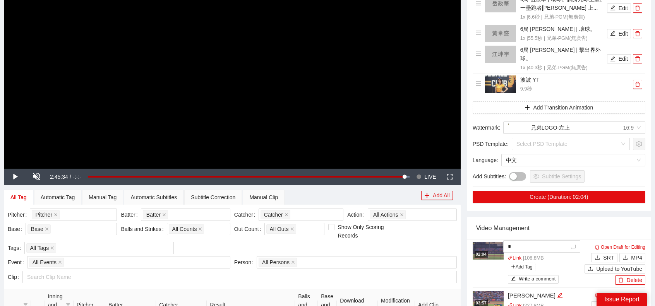
type textarea "**"
type textarea "***"
type textarea "*"
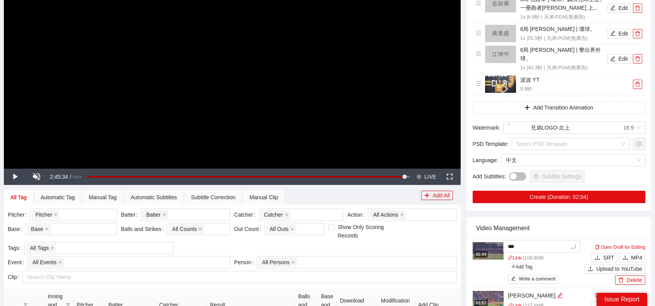
type textarea "*"
type textarea "**"
type textarea "***"
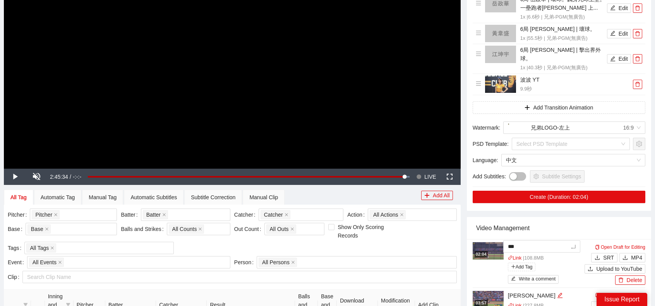
type textarea "**"
type textarea "***"
type textarea "****"
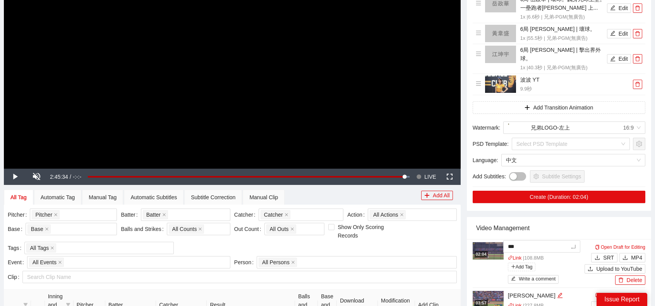
type textarea "****"
type textarea "*****"
type textarea "***"
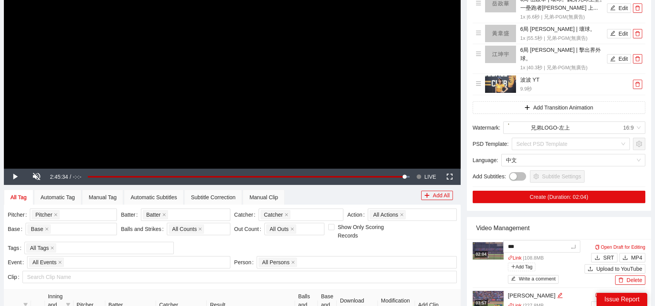
type textarea "****"
type textarea "*****"
type textarea "****"
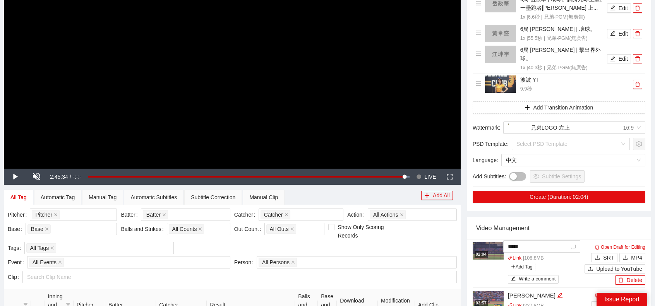
type textarea "****"
type textarea "*****"
type textarea "******"
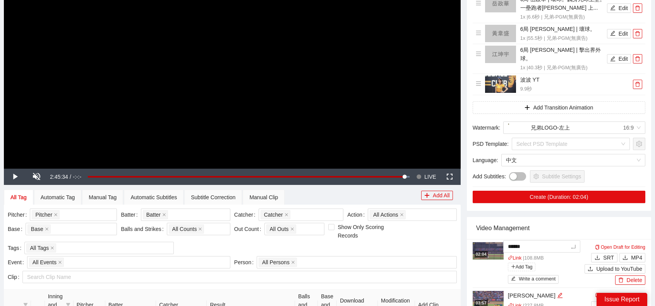
type textarea "*******"
type textarea "*****"
click at [608, 217] on div "Video Management" at bounding box center [559, 228] width 166 height 22
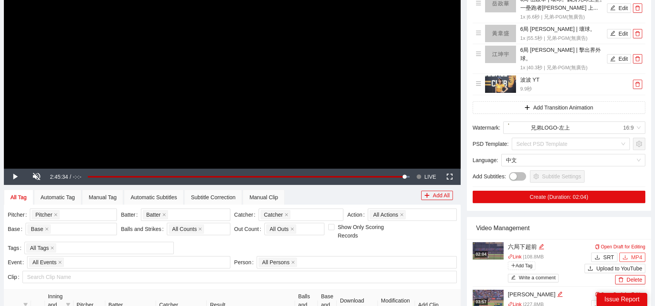
click at [640, 253] on span "MP4" at bounding box center [636, 257] width 11 height 9
click at [487, 251] on div "02:04" at bounding box center [480, 254] width 13 height 7
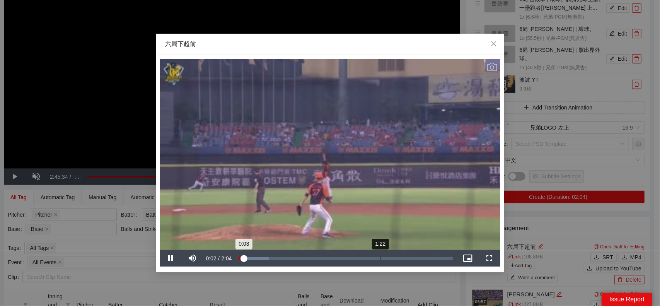
click at [380, 261] on div "Loaded : 14.13% 1:22 0:03" at bounding box center [346, 258] width 222 height 16
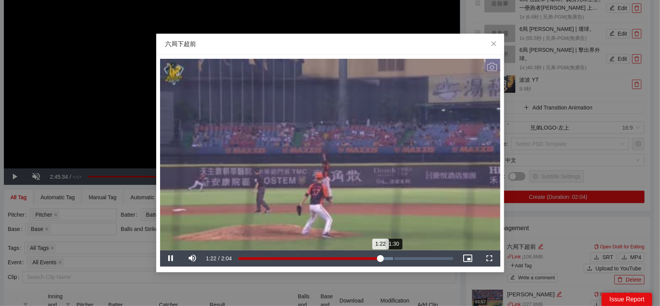
click at [393, 260] on div "Loaded : 72.16% 1:30 1:22" at bounding box center [346, 258] width 222 height 16
click at [432, 264] on div "Loaded : 78.63% 1:52 1:30" at bounding box center [346, 258] width 222 height 16
click at [433, 260] on div "1:52" at bounding box center [336, 258] width 194 height 3
drag, startPoint x: 429, startPoint y: 260, endPoint x: 421, endPoint y: 257, distance: 8.1
click at [428, 260] on div "1:50" at bounding box center [334, 258] width 190 height 3
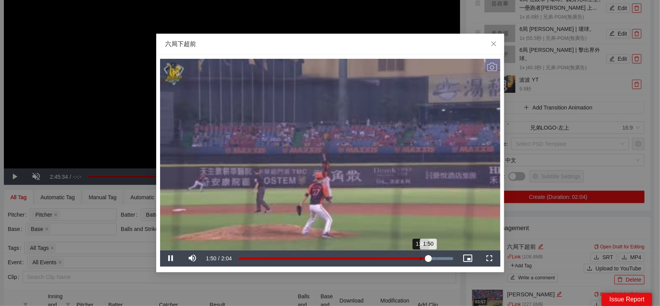
click at [421, 257] on div "1:45" at bounding box center [421, 258] width 0 height 3
click at [408, 257] on div "1:38" at bounding box center [324, 258] width 170 height 3
click at [385, 258] on div "1:38" at bounding box center [324, 258] width 170 height 3
click at [376, 255] on div "Loaded : 100.00% 1:22 1:25" at bounding box center [346, 258] width 222 height 16
click at [368, 255] on div "Loaded : 100.00% 1:15 1:20" at bounding box center [346, 258] width 222 height 16
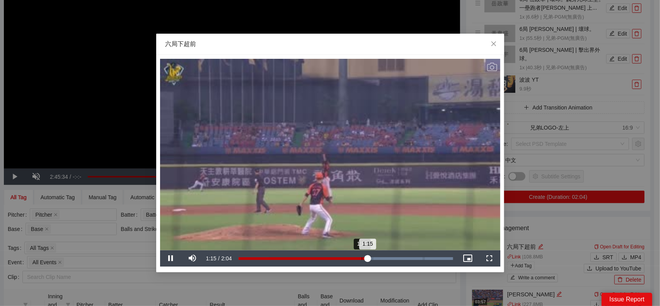
click at [361, 255] on div "Loaded : 100.00% 1:11 1:15" at bounding box center [346, 258] width 222 height 16
click at [346, 255] on div "Loaded : 100.00% 1:03 1:02" at bounding box center [346, 258] width 222 height 16
click at [328, 255] on div "Loaded : 100.00% 0:56 1:02" at bounding box center [346, 258] width 222 height 16
click at [317, 255] on div "Loaded : 100.00% 0:45 0:52" at bounding box center [346, 258] width 222 height 16
click at [489, 71] on icon "Video Player" at bounding box center [492, 67] width 10 height 9
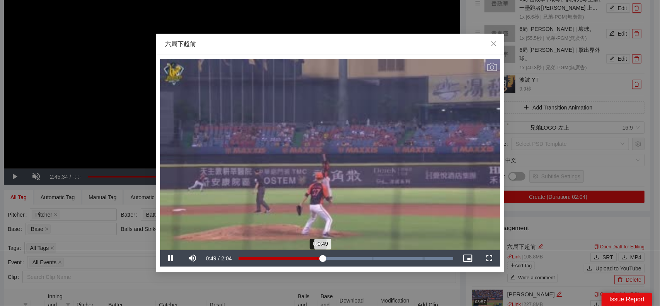
click at [317, 256] on div "Loaded : 100.00% 0:46 0:49" at bounding box center [346, 258] width 222 height 16
click at [491, 67] on icon "Video Player" at bounding box center [492, 67] width 10 height 9
click at [561, 166] on div "**********" at bounding box center [330, 153] width 660 height 306
